Goal: Find specific page/section: Find specific page/section

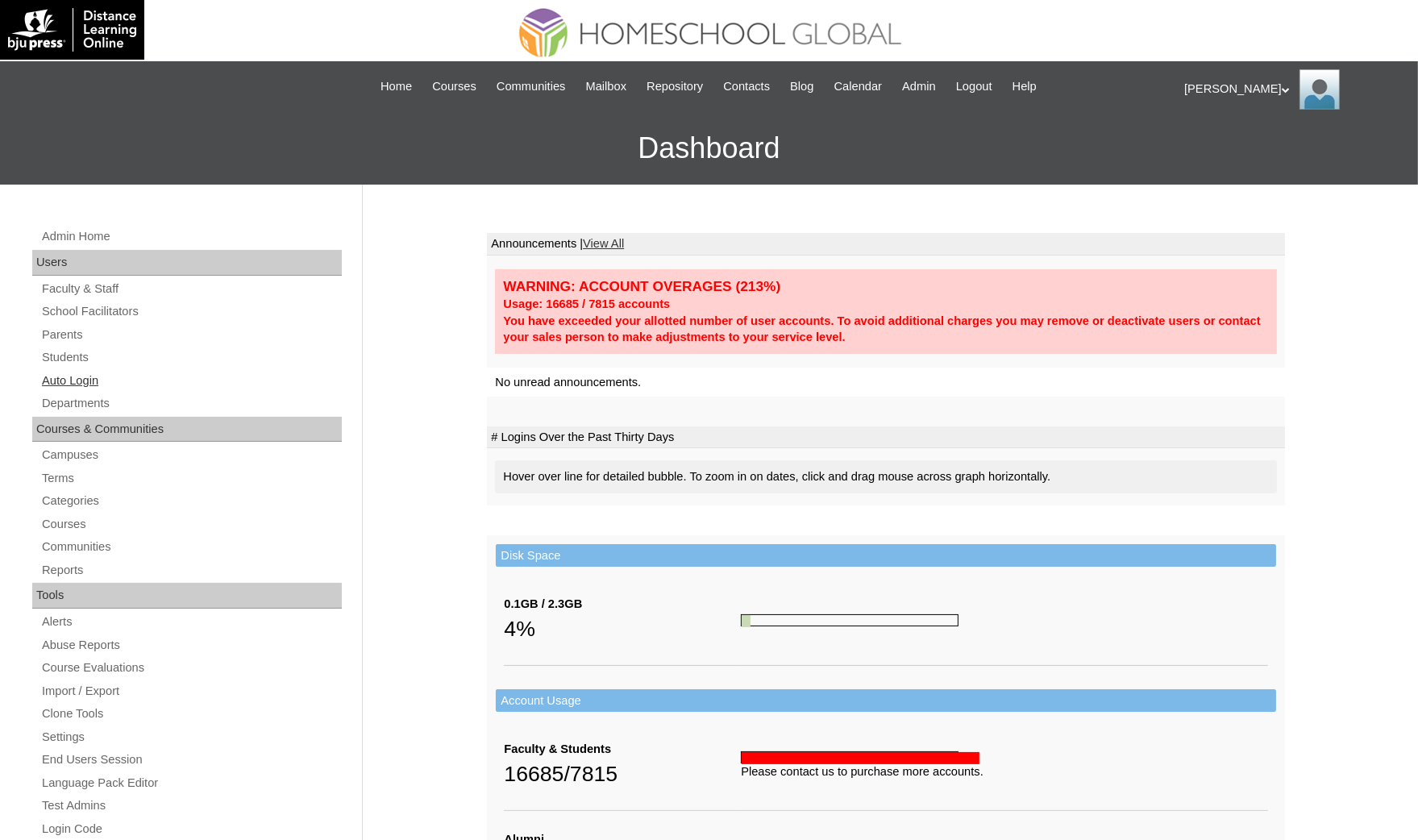
click at [136, 374] on link "Auto Login" at bounding box center [191, 381] width 301 height 20
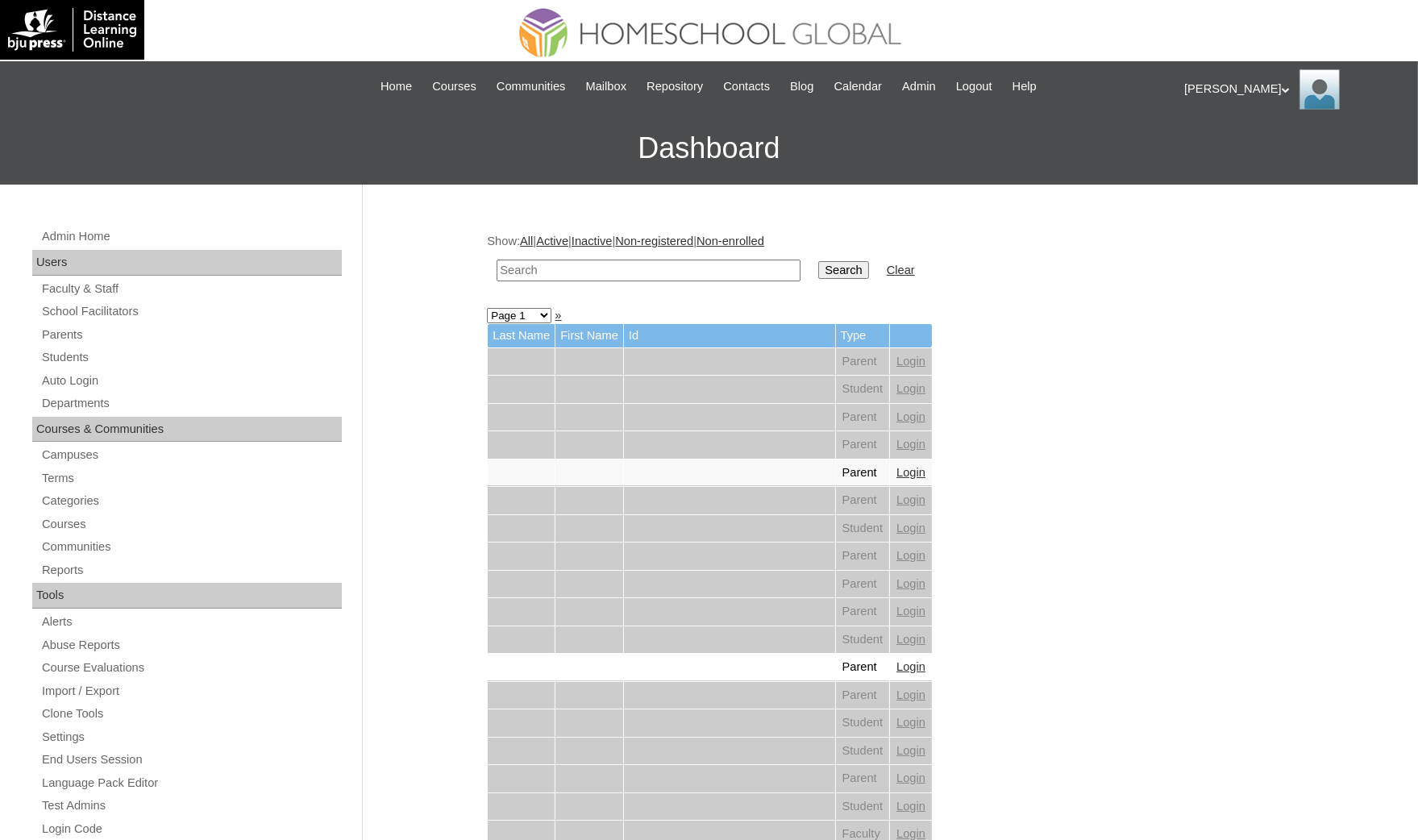
click at [552, 268] on input "text" at bounding box center [648, 270] width 304 height 22
paste input "sofia Margaret"
type input "sofia Margaret"
click at [818, 261] on input "Search" at bounding box center [843, 270] width 50 height 18
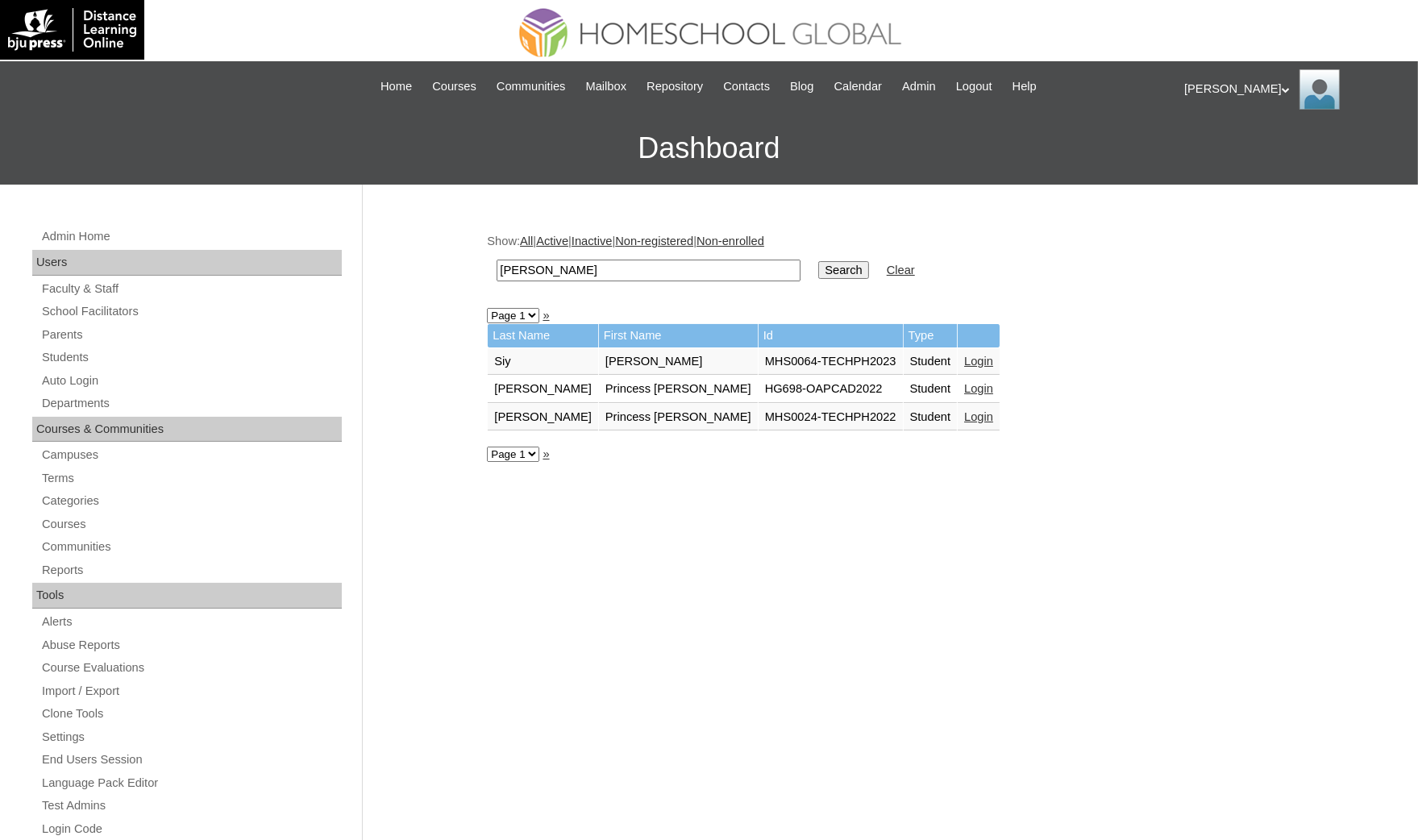
click at [964, 361] on link "Login" at bounding box center [978, 361] width 29 height 13
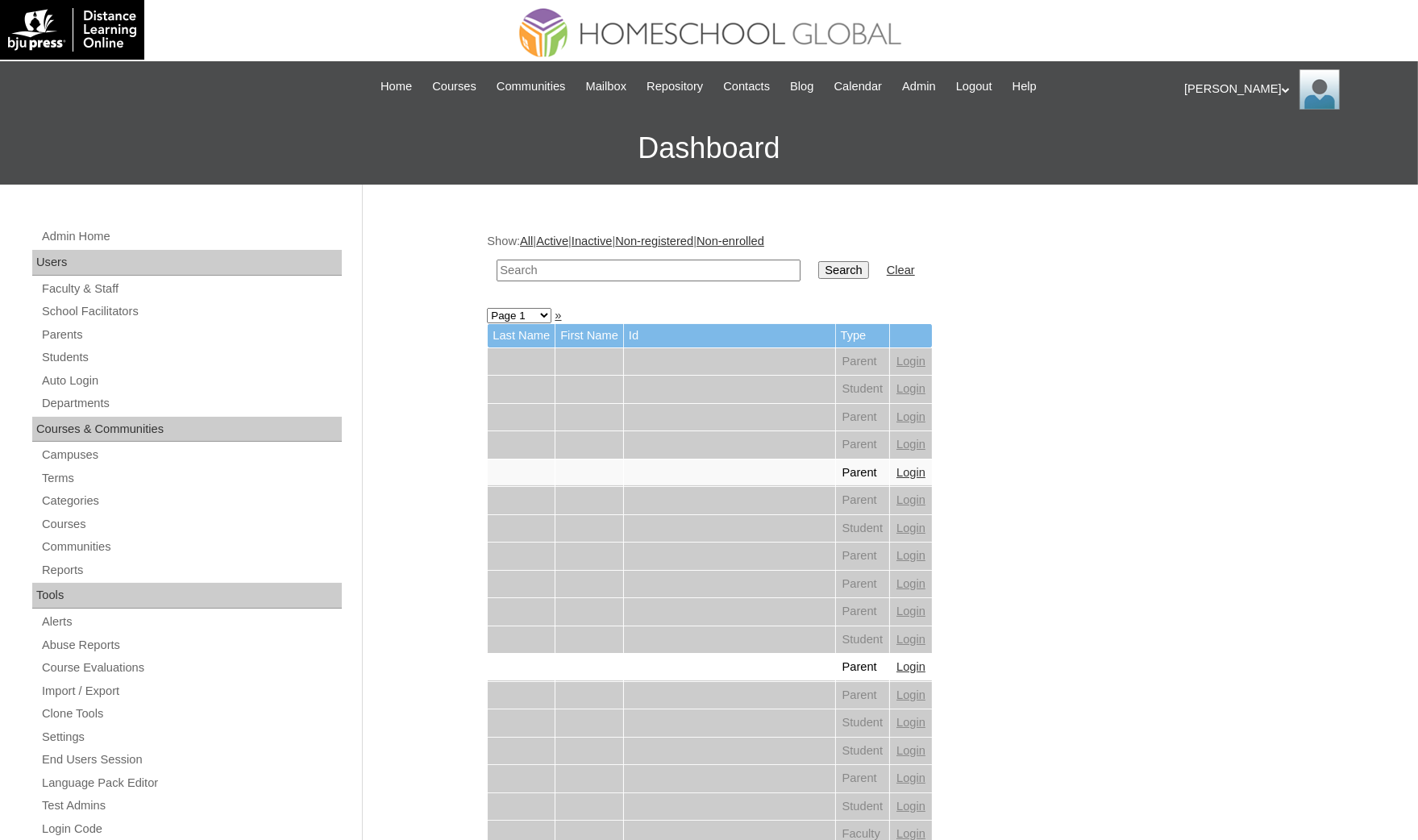
click at [545, 260] on input "text" at bounding box center [648, 270] width 304 height 22
paste input "sofia Margaret"
type input "sofia Margaret"
click at [818, 261] on input "Search" at bounding box center [843, 270] width 50 height 18
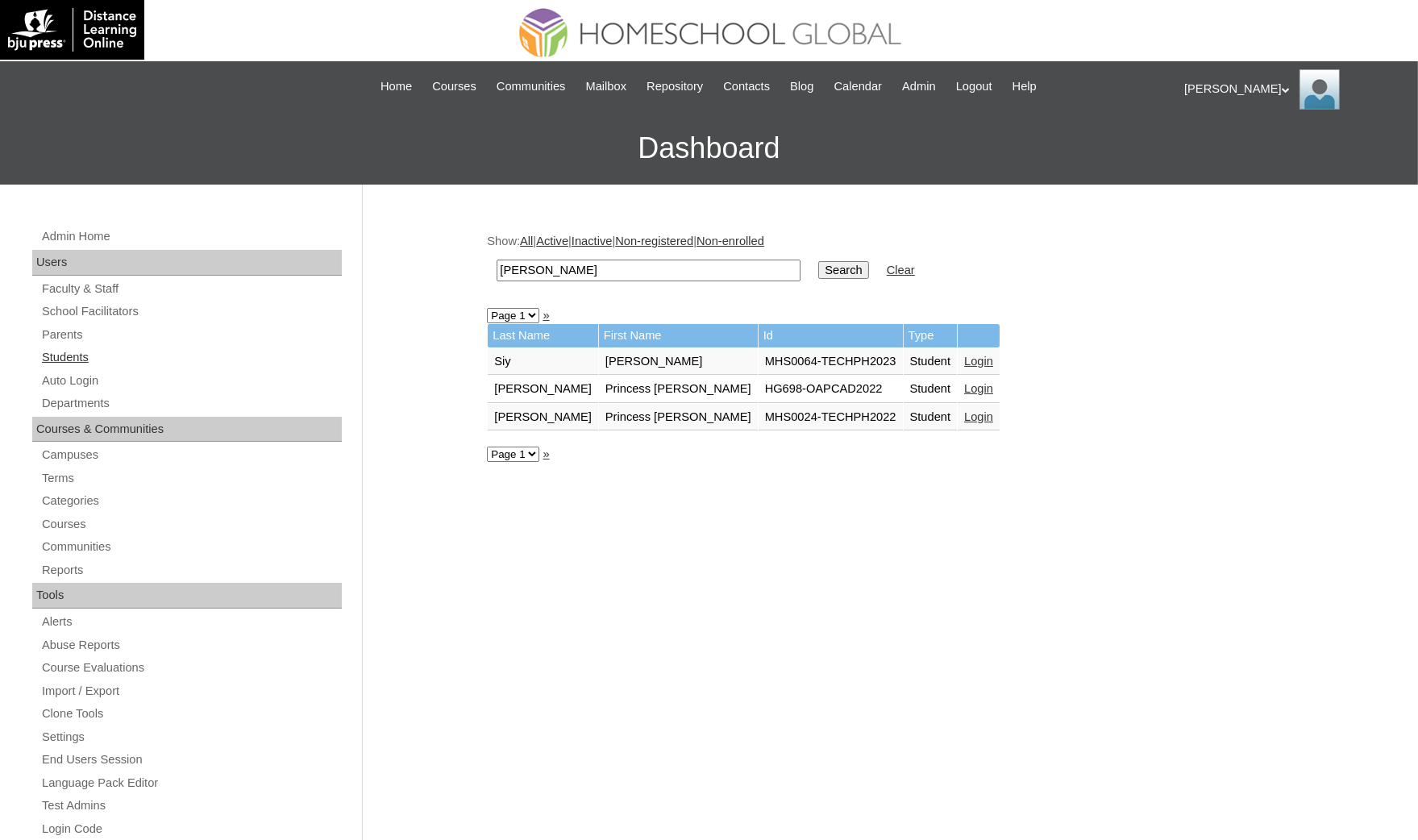
click at [80, 353] on link "Students" at bounding box center [191, 357] width 301 height 20
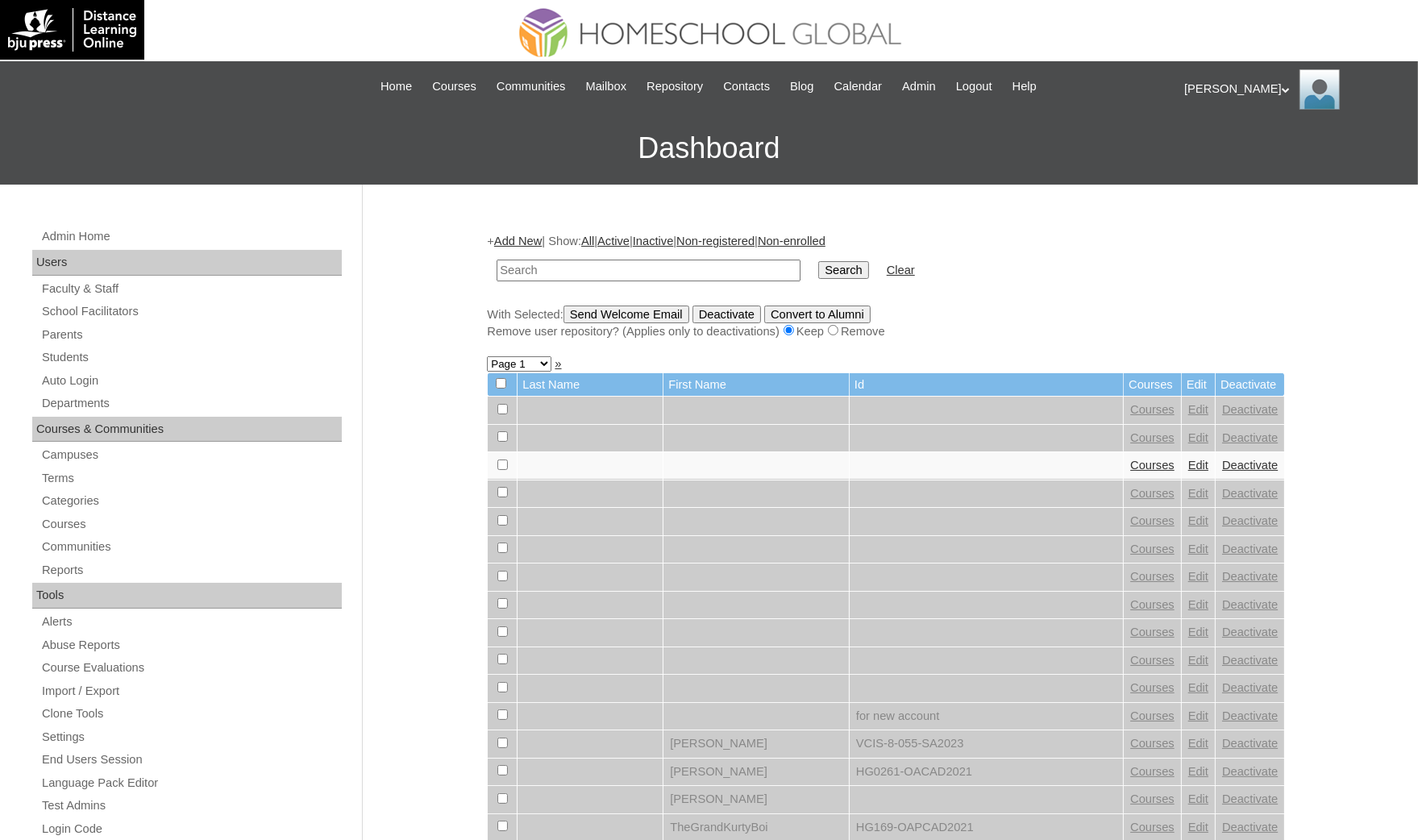
click at [532, 270] on input "text" at bounding box center [648, 270] width 304 height 22
type input "[PERSON_NAME]"
click at [818, 266] on input "Search" at bounding box center [843, 270] width 50 height 18
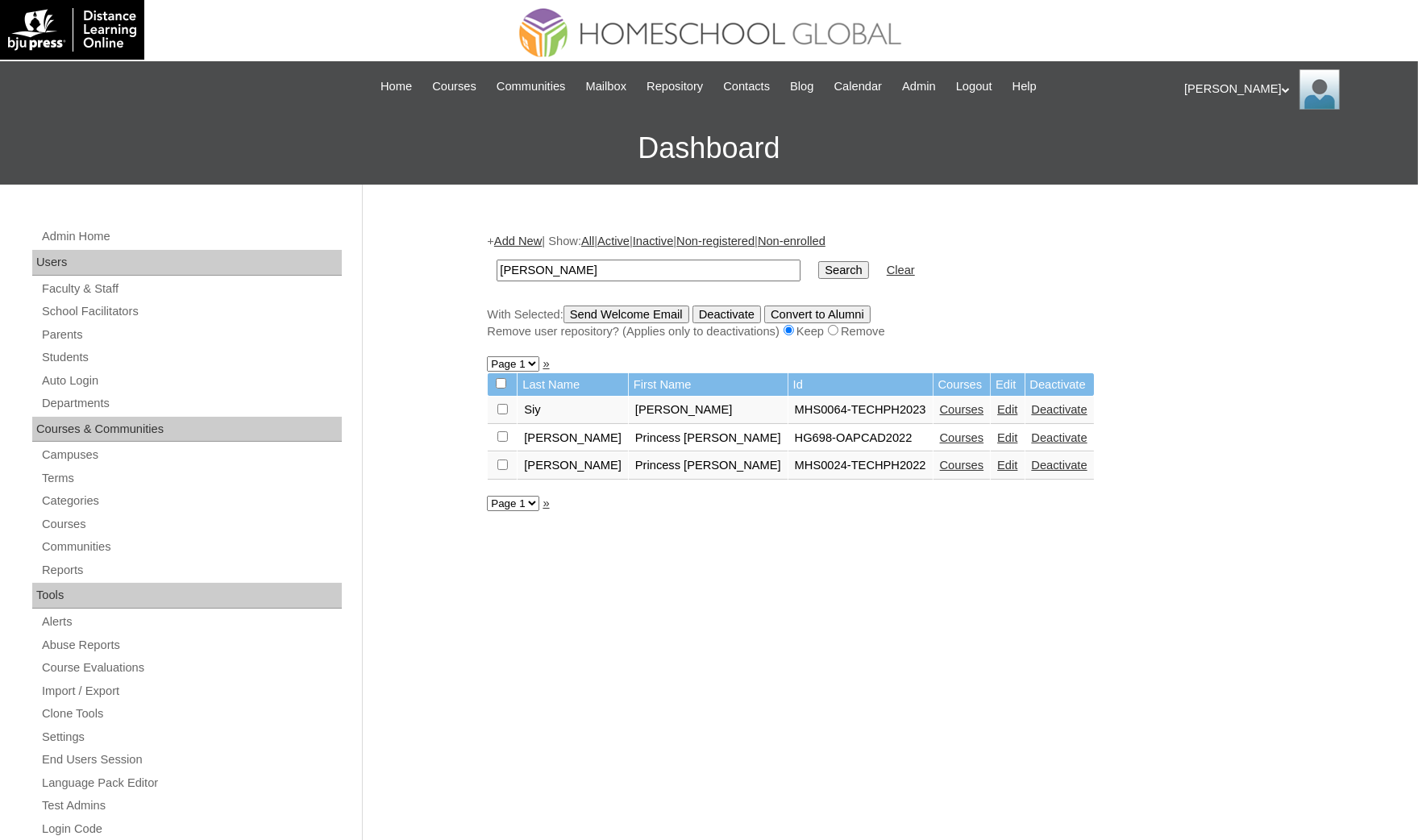
click at [940, 403] on link "Courses" at bounding box center [962, 409] width 44 height 13
